Goal: Task Accomplishment & Management: Contribute content

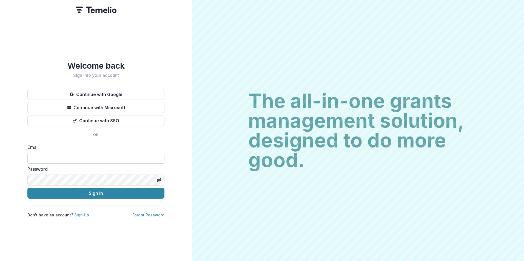
click at [101, 156] on input at bounding box center [95, 158] width 137 height 11
type input "**********"
click at [27, 188] on button "Sign In" at bounding box center [95, 193] width 137 height 11
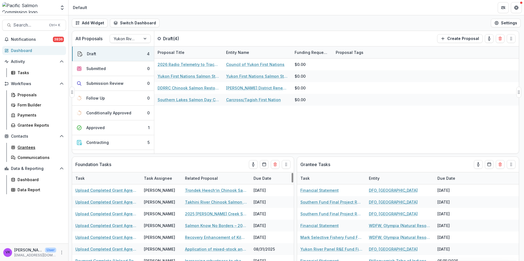
drag, startPoint x: 27, startPoint y: 147, endPoint x: 178, endPoint y: 140, distance: 150.9
click at [27, 148] on div "Grantees" at bounding box center [40, 148] width 44 height 6
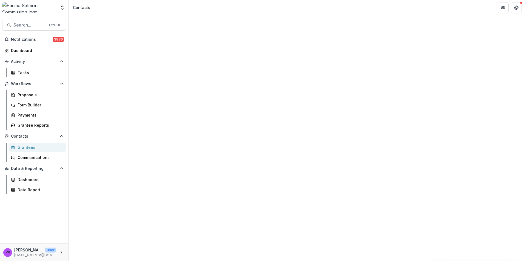
click at [127, 80] on input at bounding box center [105, 83] width 44 height 7
type input "******"
drag, startPoint x: 270, startPoint y: 156, endPoint x: 268, endPoint y: 149, distance: 7.7
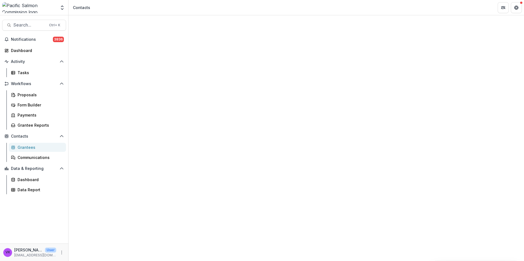
click at [186, 42] on div "Notes" at bounding box center [296, 45] width 455 height 7
drag, startPoint x: 85, startPoint y: 29, endPoint x: 92, endPoint y: 31, distance: 7.4
click at [86, 48] on div "New Note Select proposal" at bounding box center [296, 68] width 455 height 41
click at [92, 48] on button "New Note" at bounding box center [83, 51] width 28 height 7
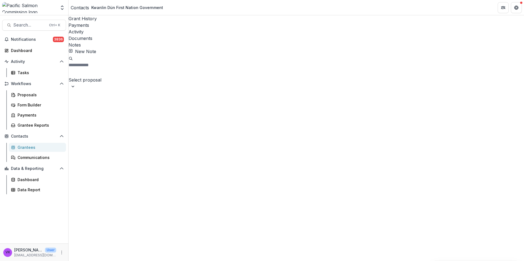
drag, startPoint x: 251, startPoint y: 67, endPoint x: 271, endPoint y: 93, distance: 32.4
drag, startPoint x: 191, startPoint y: 67, endPoint x: 208, endPoint y: 87, distance: 26.2
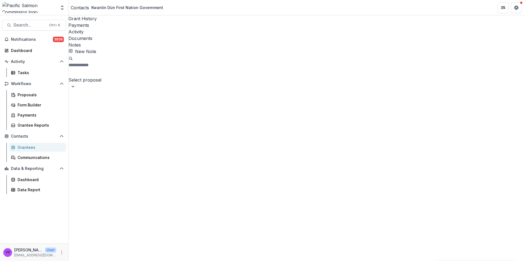
drag, startPoint x: 191, startPoint y: 116, endPoint x: 235, endPoint y: 117, distance: 43.9
drag, startPoint x: 192, startPoint y: 115, endPoint x: 241, endPoint y: 116, distance: 48.8
copy p "**********"
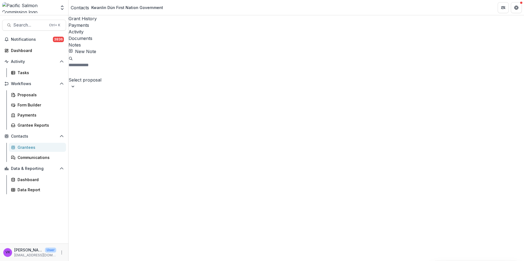
paste div
drag, startPoint x: 211, startPoint y: 68, endPoint x: 233, endPoint y: 103, distance: 41.2
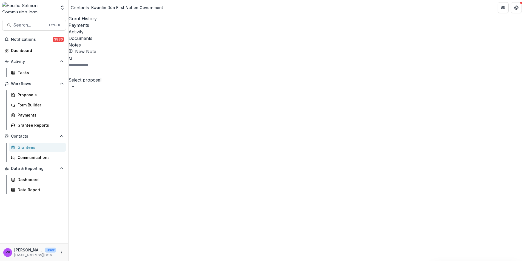
drag, startPoint x: 255, startPoint y: 246, endPoint x: 277, endPoint y: 246, distance: 22.7
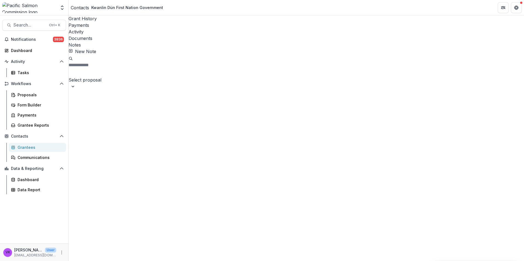
click at [87, 48] on button "New Note" at bounding box center [83, 51] width 28 height 7
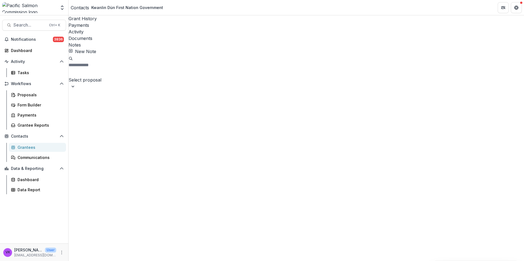
drag, startPoint x: 192, startPoint y: 109, endPoint x: 277, endPoint y: 109, distance: 85.0
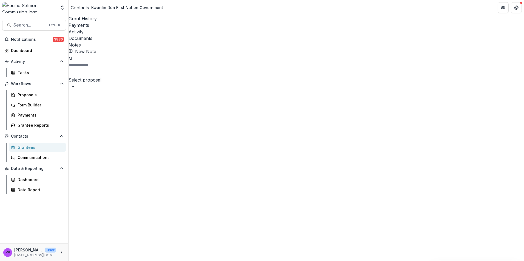
copy p "**********"
drag, startPoint x: 211, startPoint y: 69, endPoint x: 219, endPoint y: 86, distance: 18.3
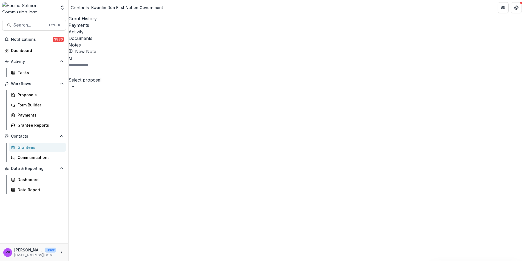
scroll to position [165, 0]
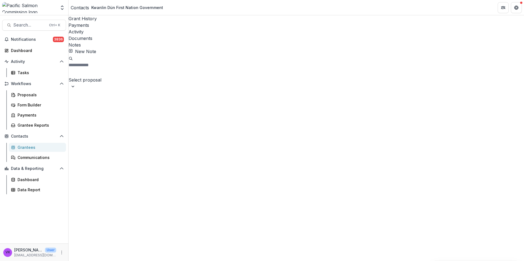
click at [35, 157] on div "Communications" at bounding box center [40, 158] width 44 height 6
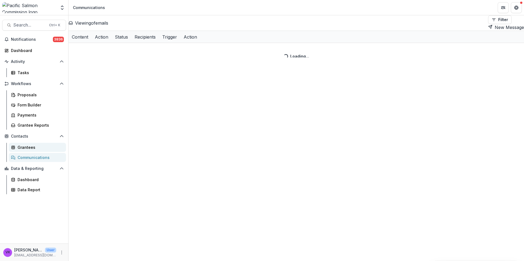
click at [34, 149] on div "Grantees" at bounding box center [40, 148] width 44 height 6
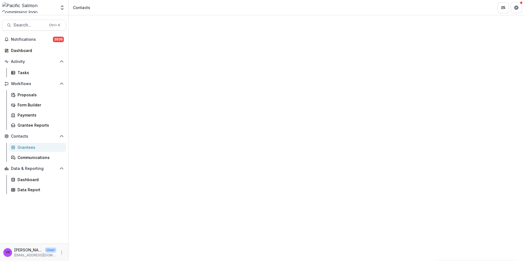
drag, startPoint x: 126, startPoint y: 64, endPoint x: 132, endPoint y: 65, distance: 5.9
click at [124, 80] on input at bounding box center [105, 83] width 44 height 7
type input "*******"
drag, startPoint x: 252, startPoint y: 135, endPoint x: 187, endPoint y: 110, distance: 70.4
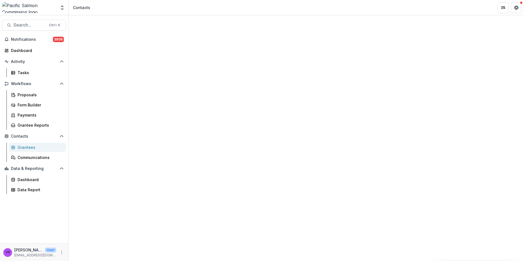
drag, startPoint x: 132, startPoint y: 79, endPoint x: 136, endPoint y: 80, distance: 4.6
